Goal: Task Accomplishment & Management: Manage account settings

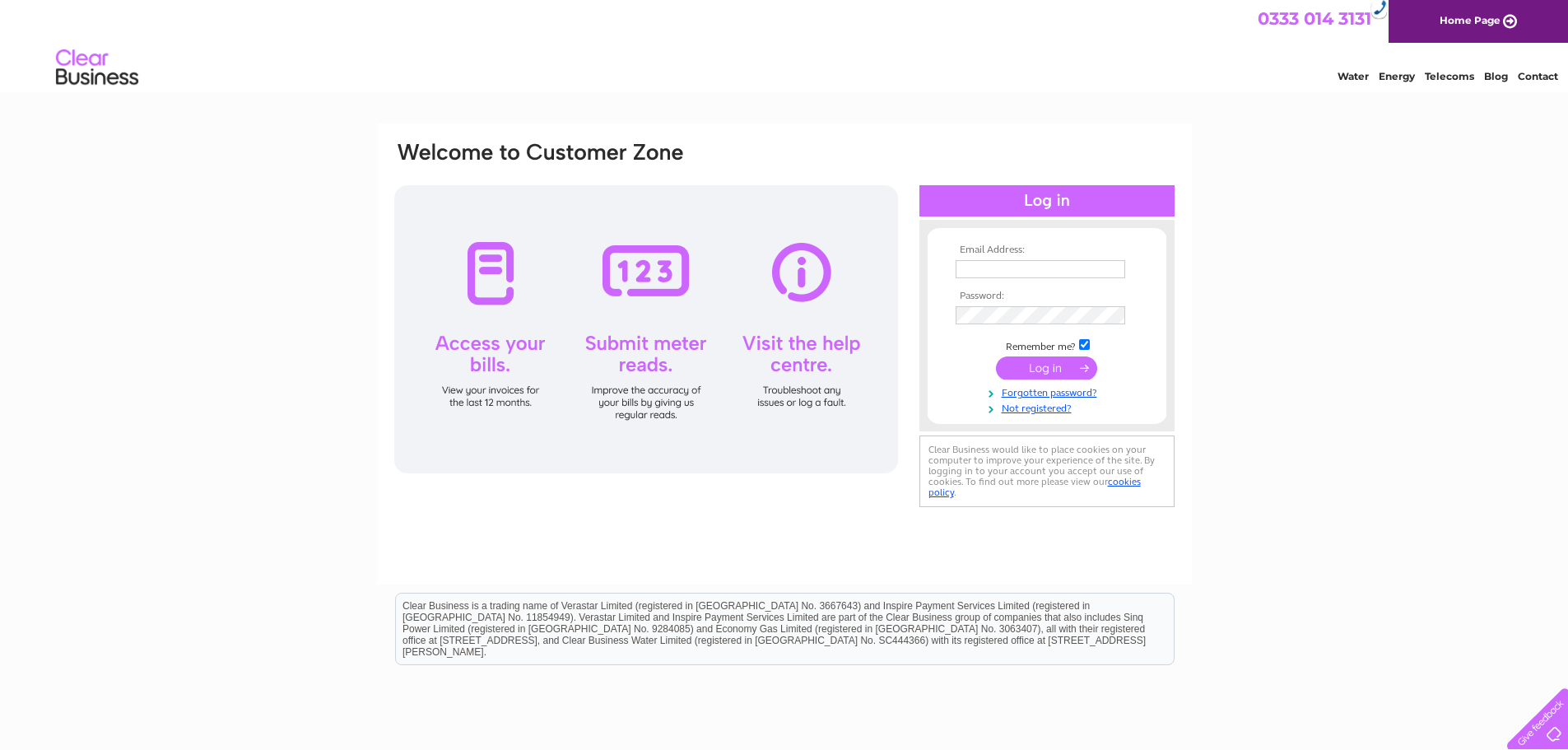
click at [1001, 275] on input "text" at bounding box center [1041, 269] width 170 height 18
type input "tracy@gilmoreestates.com"
click at [996, 358] on input "submit" at bounding box center [1046, 369] width 101 height 23
drag, startPoint x: 981, startPoint y: 269, endPoint x: 952, endPoint y: 269, distance: 29.0
click at [952, 269] on td "tracy@gilmoreestates.com" at bounding box center [1046, 269] width 191 height 28
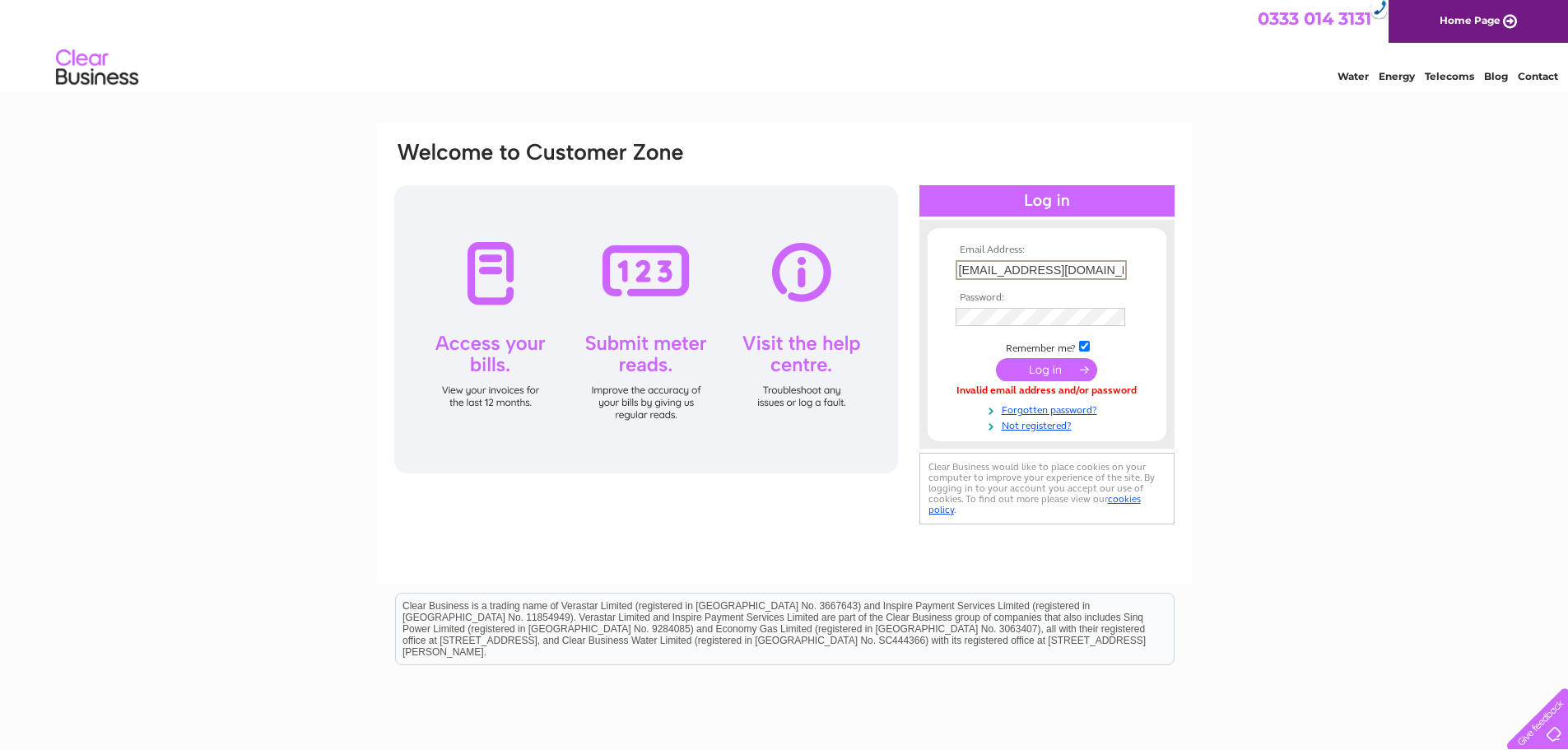
type input "[EMAIL_ADDRESS][DOMAIN_NAME]"
click at [996, 358] on input "submit" at bounding box center [1046, 369] width 101 height 23
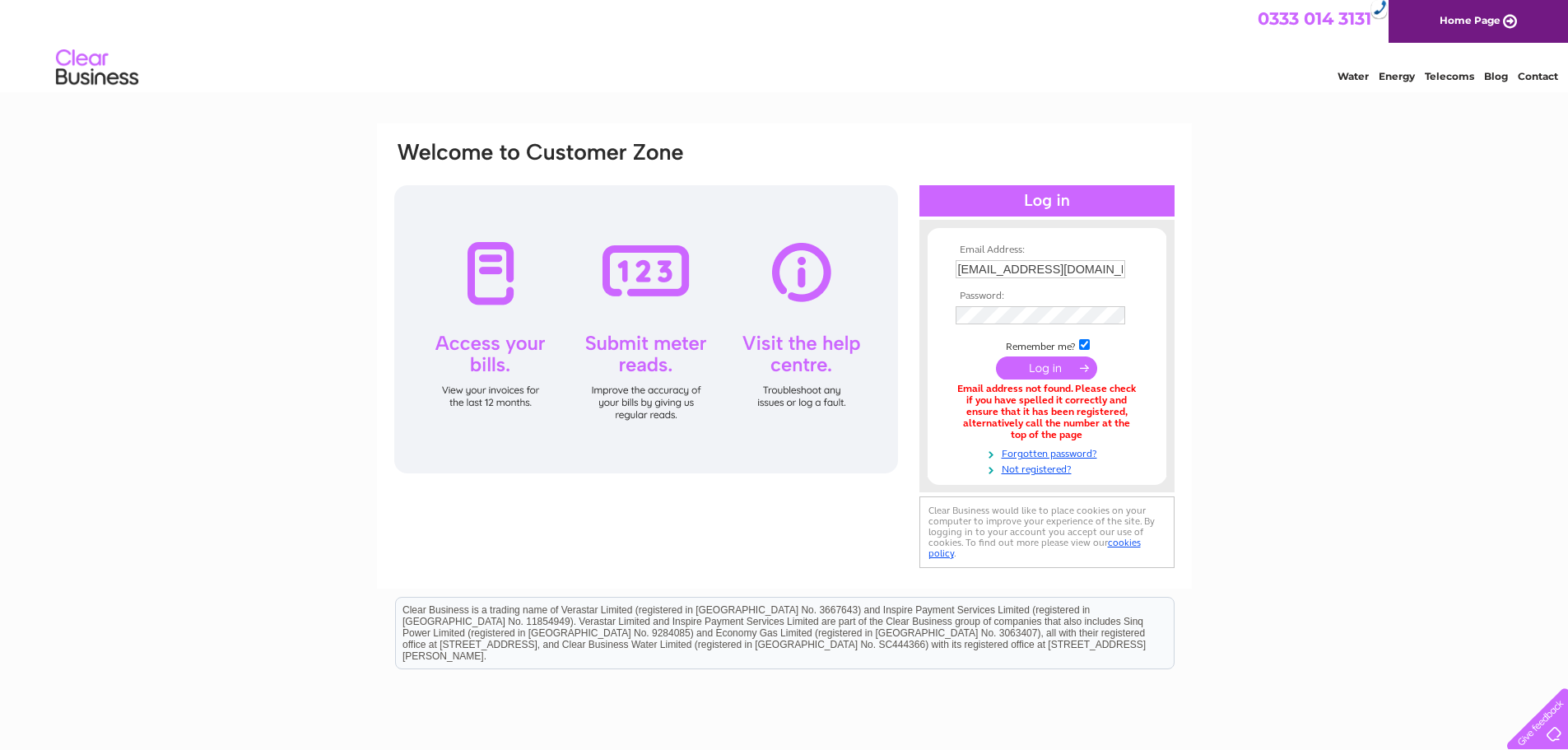
click at [301, 599] on html "Clear Business is a trading name of Verastar Limited (registered in [GEOGRAPHIC…" at bounding box center [784, 641] width 1568 height 105
